Goal: Entertainment & Leisure: Consume media (video, audio)

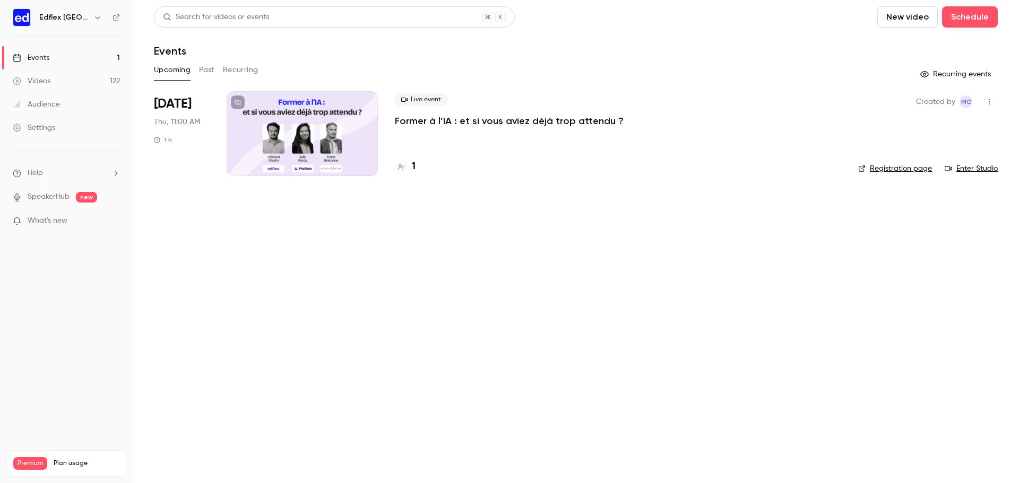
click at [210, 67] on button "Past" at bounding box center [206, 70] width 15 height 17
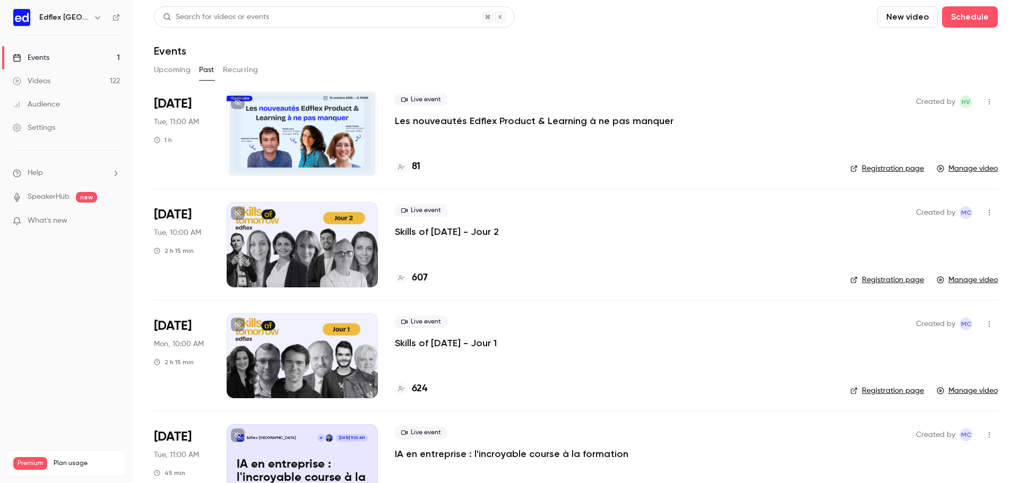
click at [446, 121] on p "Les nouveautés Edflex Product & Learning à ne pas manquer" at bounding box center [534, 121] width 279 height 13
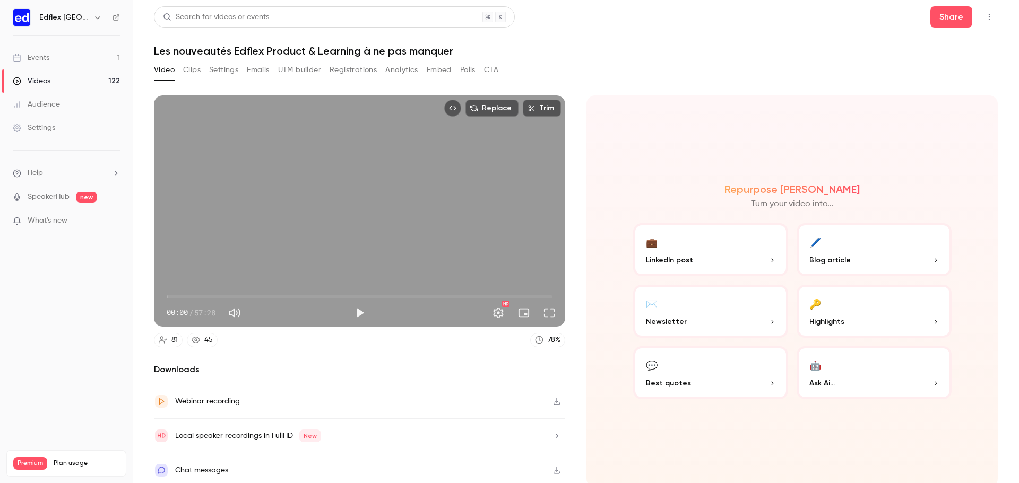
scroll to position [2, 0]
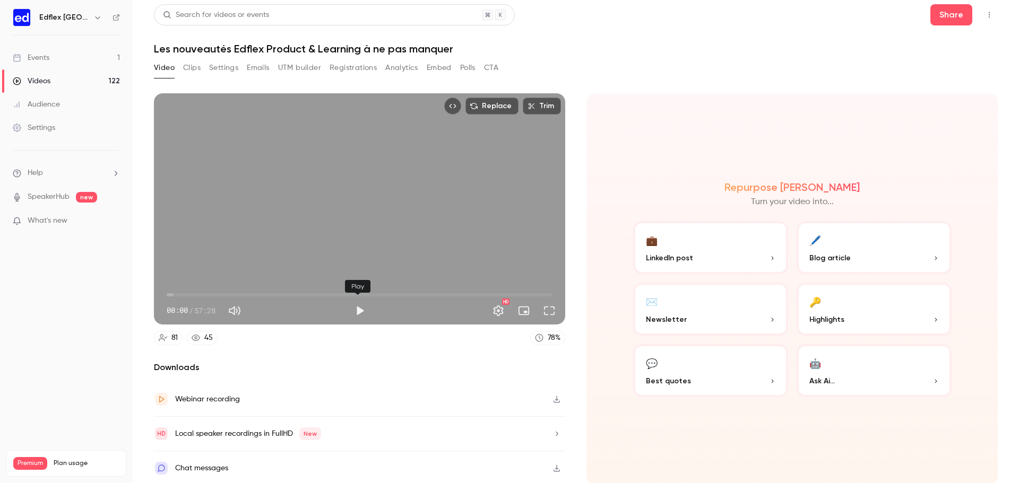
click at [357, 305] on button "Play" at bounding box center [359, 310] width 21 height 21
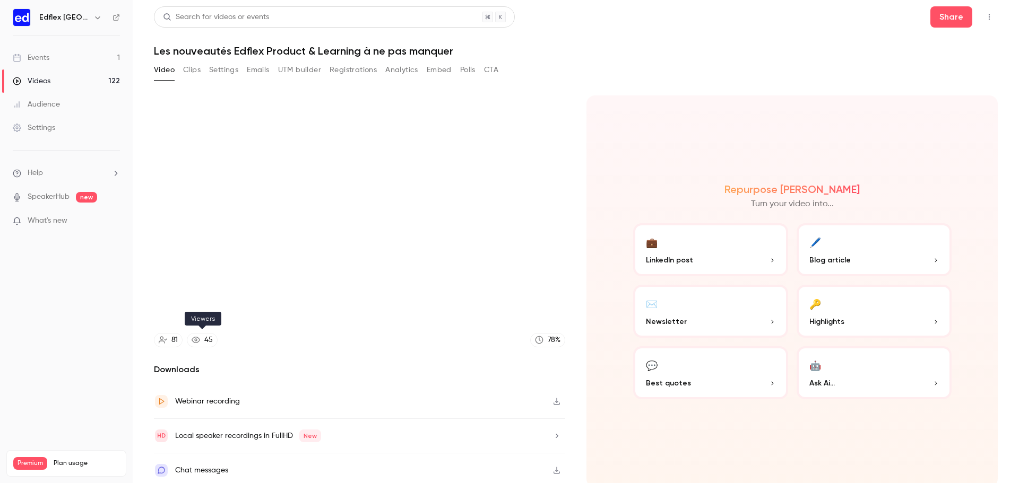
type input "****"
click at [202, 340] on link "45" at bounding box center [202, 340] width 31 height 14
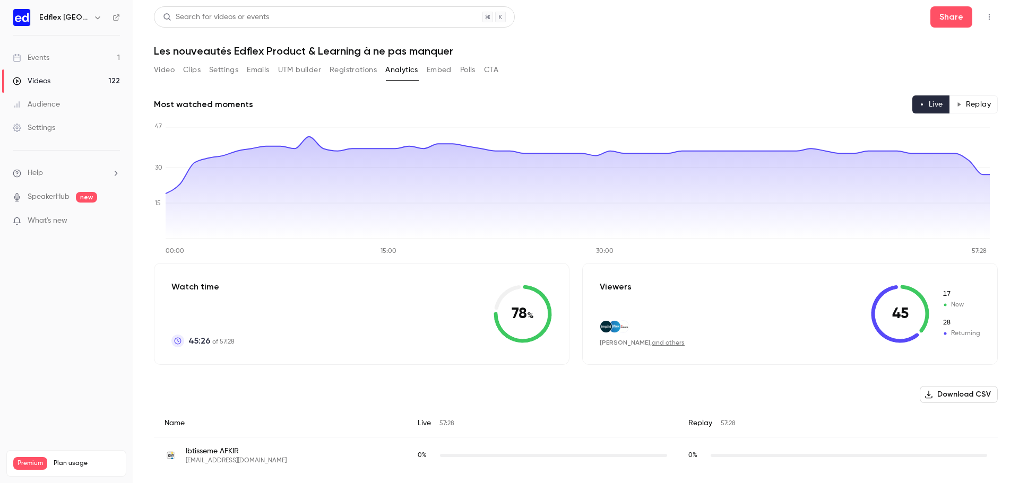
click at [169, 71] on button "Video" at bounding box center [164, 70] width 21 height 17
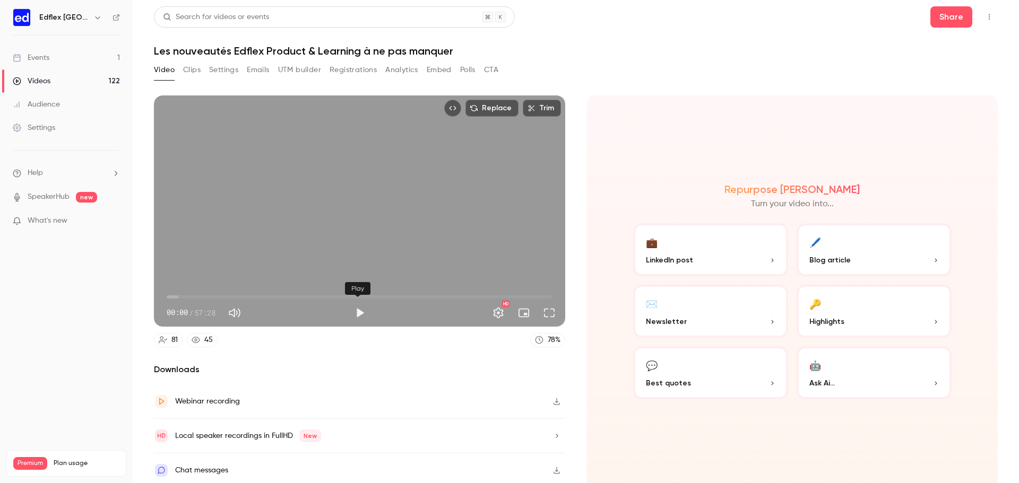
click at [354, 310] on button "Play" at bounding box center [359, 312] width 21 height 21
click at [189, 293] on span "00:00" at bounding box center [360, 297] width 386 height 17
click at [178, 296] on span "03:28" at bounding box center [360, 297] width 386 height 17
click at [184, 294] on span "01:43" at bounding box center [360, 297] width 386 height 17
click at [277, 297] on span "03:05" at bounding box center [360, 297] width 386 height 17
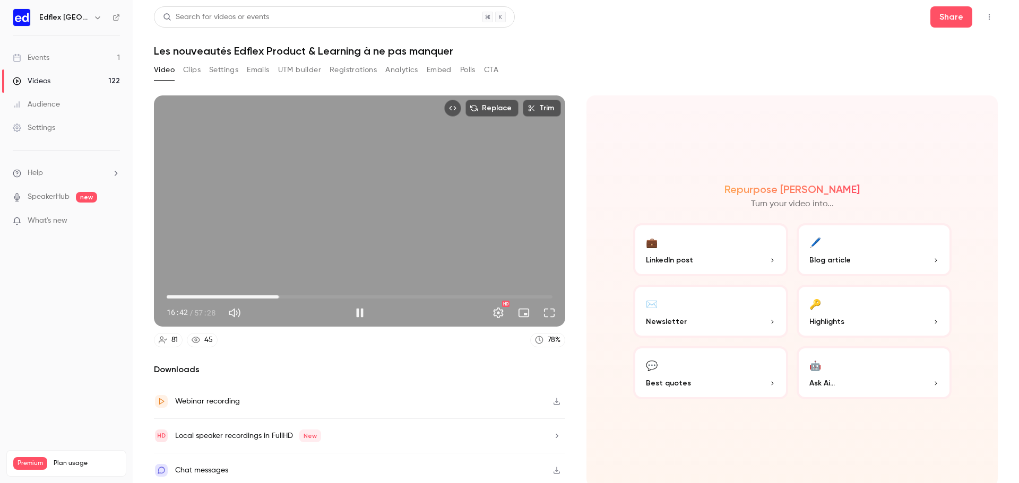
click at [268, 295] on span "16:42" at bounding box center [360, 297] width 386 height 17
click at [280, 298] on span "15:15" at bounding box center [360, 297] width 386 height 17
click at [292, 293] on span "17:02" at bounding box center [360, 297] width 386 height 17
click at [292, 296] on span "18:52" at bounding box center [293, 297] width 3 height 3
click at [279, 292] on span "18:14" at bounding box center [360, 297] width 386 height 17
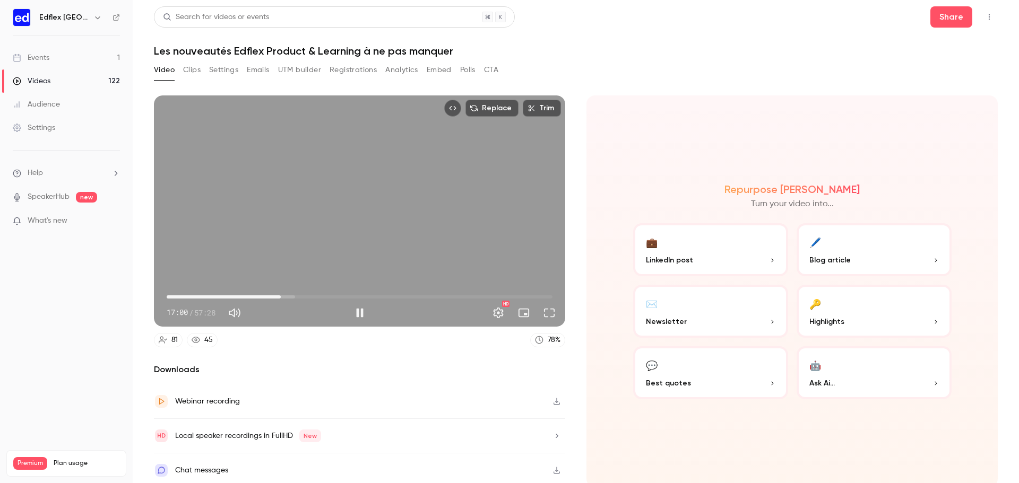
click at [285, 294] on span "17:00" at bounding box center [360, 297] width 386 height 17
type input "******"
click at [356, 310] on button "Pause" at bounding box center [359, 312] width 21 height 21
